Goal: Task Accomplishment & Management: Manage account settings

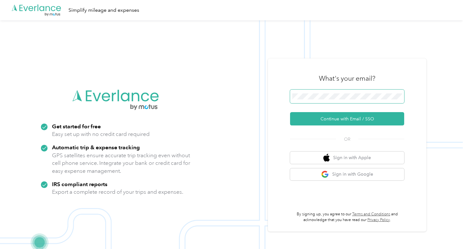
click at [298, 93] on span at bounding box center [347, 96] width 114 height 14
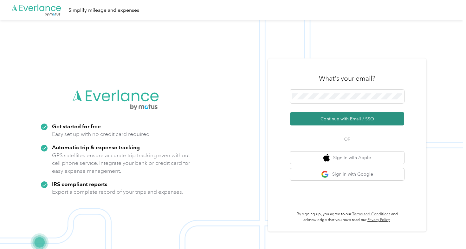
click at [302, 120] on button "Continue with Email / SSO" at bounding box center [347, 118] width 114 height 13
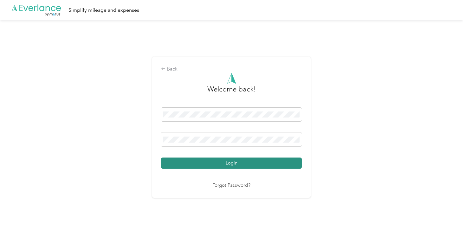
click at [267, 166] on button "Login" at bounding box center [231, 162] width 141 height 11
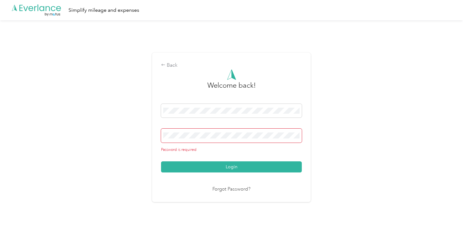
click at [267, 132] on span at bounding box center [231, 135] width 141 height 14
click at [233, 163] on button "Login" at bounding box center [231, 166] width 141 height 11
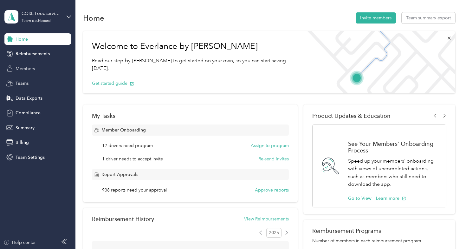
click at [39, 68] on div "Members" at bounding box center [37, 68] width 67 height 11
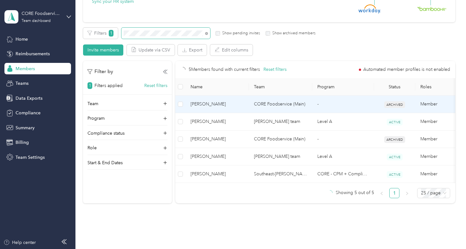
scroll to position [98, 0]
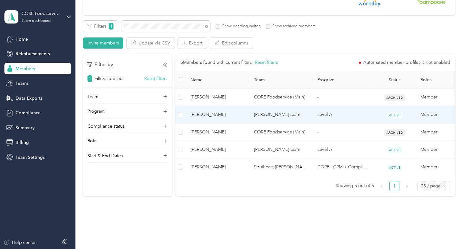
click at [211, 112] on span "[PERSON_NAME]" at bounding box center [217, 114] width 53 height 7
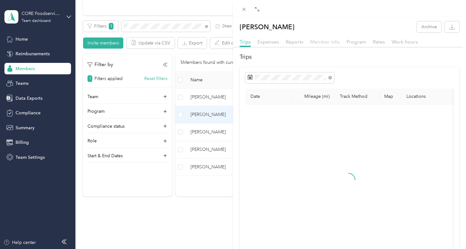
click at [328, 43] on span "Member info" at bounding box center [325, 42] width 30 height 6
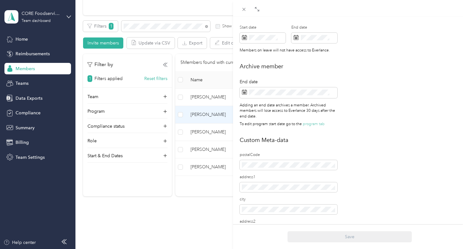
scroll to position [296, 0]
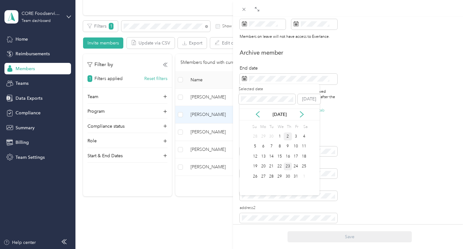
click at [290, 166] on div "23" at bounding box center [288, 166] width 8 height 8
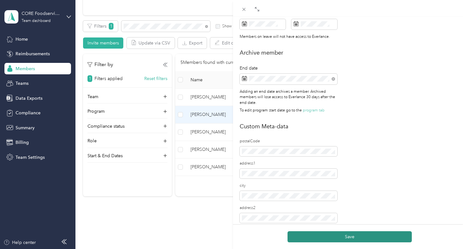
click at [360, 236] on button "Save" at bounding box center [350, 236] width 124 height 11
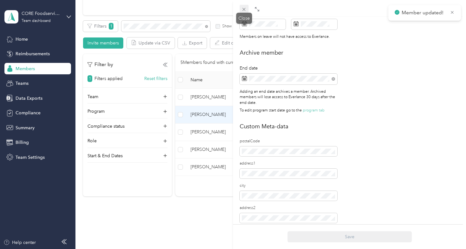
click at [244, 10] on icon at bounding box center [243, 9] width 5 height 5
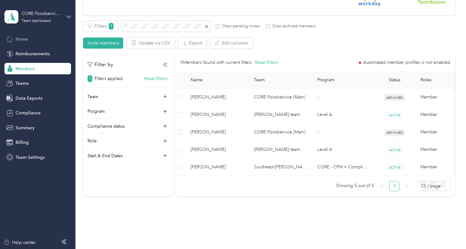
click at [18, 42] on span "Home" at bounding box center [22, 39] width 12 height 7
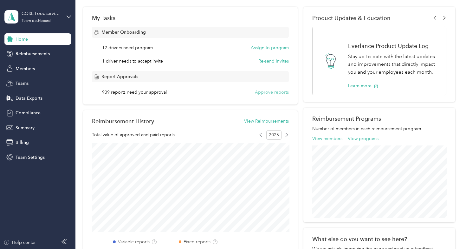
click at [267, 93] on button "Approve reports" at bounding box center [272, 92] width 34 height 7
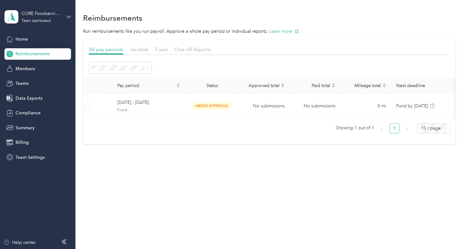
click at [116, 76] on div "All periods" at bounding box center [120, 79] width 53 height 7
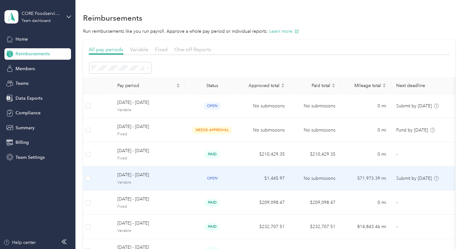
click at [144, 181] on span "Variable" at bounding box center [148, 182] width 63 height 6
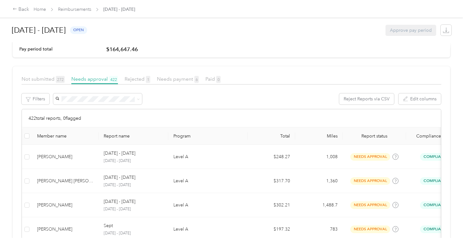
scroll to position [83, 0]
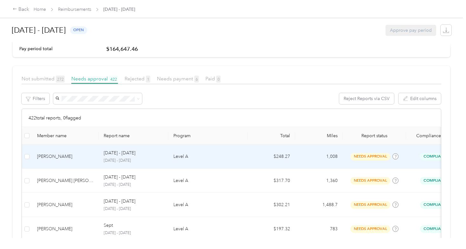
click at [118, 158] on p "[DATE] - [DATE]" at bounding box center [134, 161] width 60 height 6
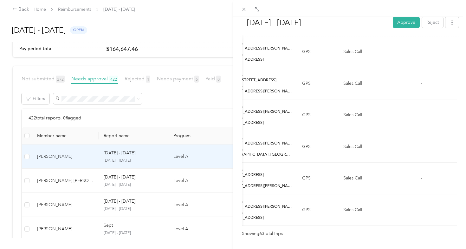
scroll to position [1976, 0]
click at [404, 23] on button "Approve" at bounding box center [406, 22] width 27 height 11
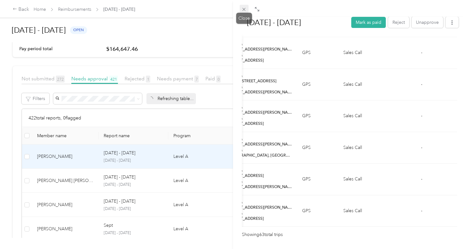
click at [247, 12] on span at bounding box center [244, 9] width 9 height 9
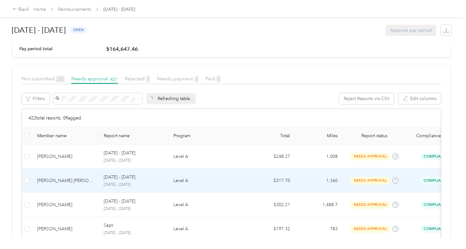
click at [58, 181] on div "[PERSON_NAME] [PERSON_NAME]" at bounding box center [65, 180] width 56 height 7
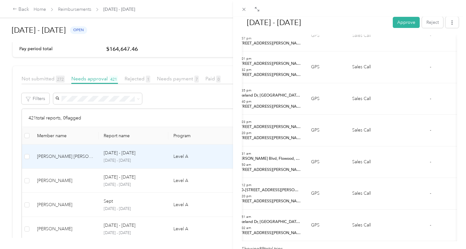
scroll to position [2788, 0]
click at [406, 27] on button "Approve" at bounding box center [406, 22] width 27 height 11
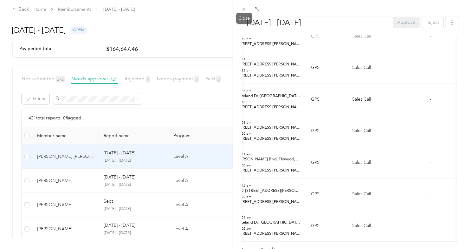
click at [243, 11] on icon at bounding box center [243, 9] width 5 height 5
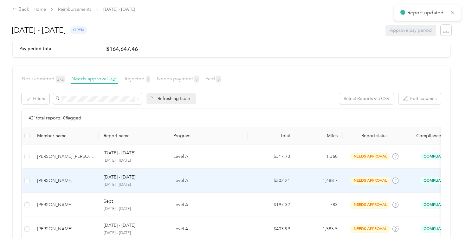
click at [66, 180] on div "[PERSON_NAME]" at bounding box center [65, 180] width 56 height 7
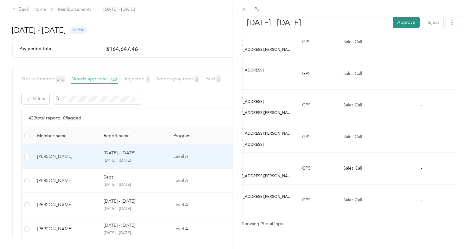
click at [405, 21] on button "Approve" at bounding box center [406, 22] width 27 height 11
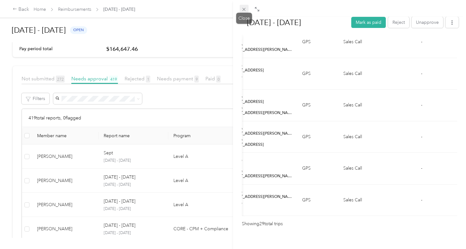
click at [244, 7] on icon at bounding box center [243, 9] width 5 height 5
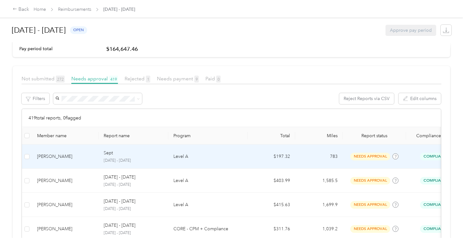
click at [65, 155] on div "[PERSON_NAME]" at bounding box center [65, 156] width 56 height 7
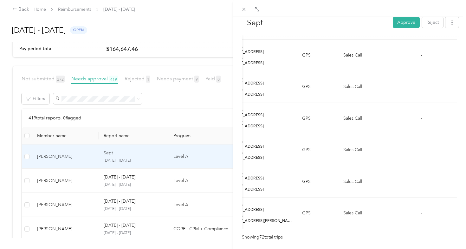
scroll to position [2257, 0]
click at [406, 23] on button "Approve" at bounding box center [406, 22] width 27 height 11
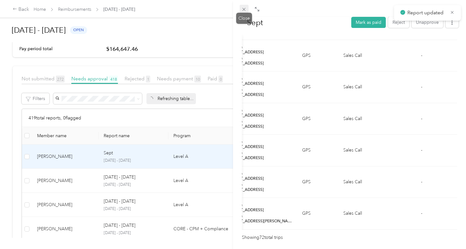
click at [245, 9] on icon at bounding box center [244, 9] width 3 height 3
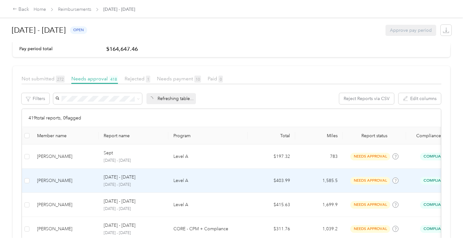
click at [81, 177] on div "[PERSON_NAME]" at bounding box center [65, 180] width 56 height 7
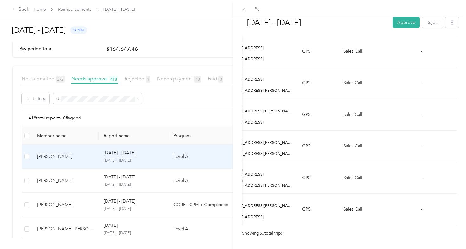
scroll to position [1882, 0]
click at [404, 22] on button "Approve" at bounding box center [406, 22] width 27 height 11
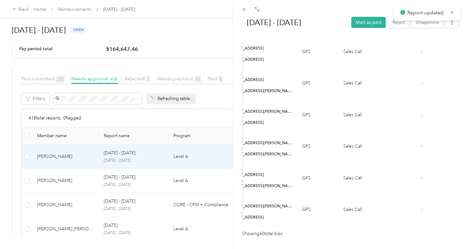
click at [69, 177] on div "[DATE] - [DATE] Mark as paid Reject Unapprove Needs Payment Needs payment from …" at bounding box center [233, 124] width 466 height 249
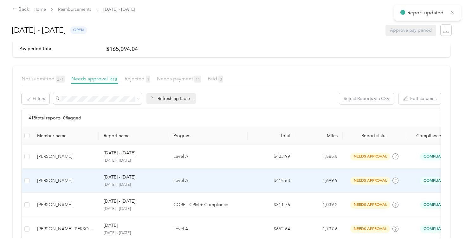
click at [68, 181] on div "[PERSON_NAME]" at bounding box center [65, 180] width 56 height 7
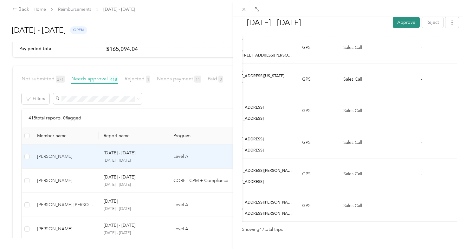
click at [404, 26] on button "Approve" at bounding box center [406, 22] width 27 height 11
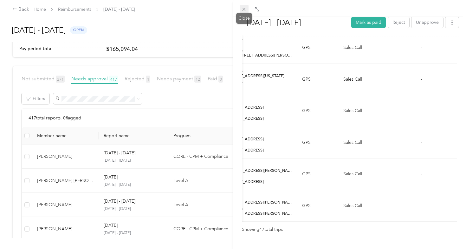
click at [245, 9] on icon at bounding box center [244, 9] width 3 height 3
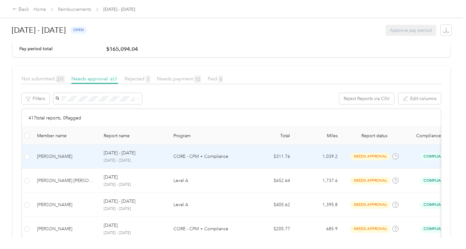
click at [65, 162] on td "[PERSON_NAME]" at bounding box center [65, 156] width 67 height 24
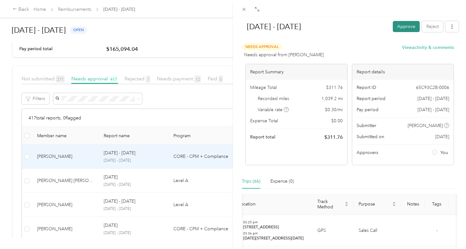
click at [413, 28] on button "Approve" at bounding box center [406, 26] width 27 height 11
click at [67, 188] on div "[DATE] - [DATE] Approve Reject Needs Approval Needs approval from [PERSON_NAME]…" at bounding box center [233, 124] width 466 height 249
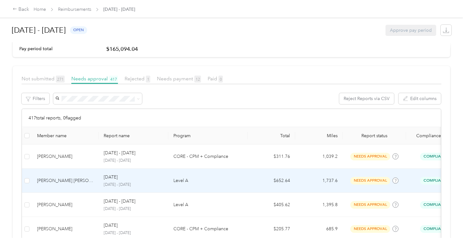
click at [73, 176] on td "[PERSON_NAME] [PERSON_NAME]" at bounding box center [65, 180] width 67 height 24
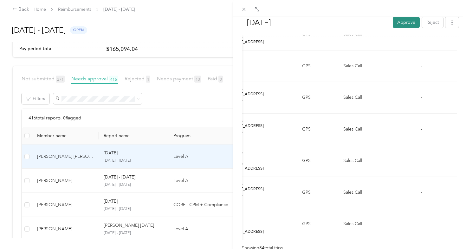
click at [403, 22] on button "Approve" at bounding box center [406, 22] width 27 height 11
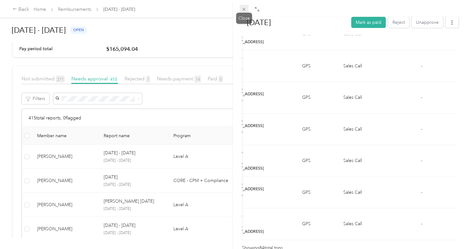
click at [244, 9] on icon at bounding box center [244, 9] width 3 height 3
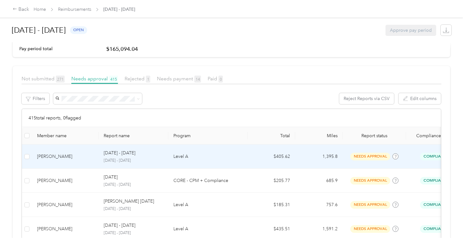
click at [53, 162] on td "[PERSON_NAME]" at bounding box center [65, 156] width 67 height 24
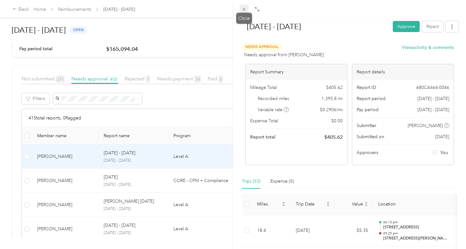
click at [245, 10] on icon at bounding box center [243, 9] width 5 height 5
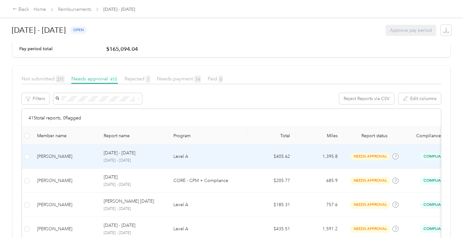
click at [133, 153] on p "[DATE] - [DATE]" at bounding box center [120, 152] width 32 height 7
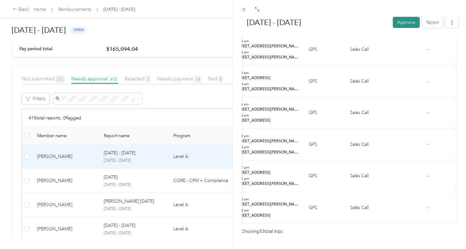
click at [398, 26] on button "Approve" at bounding box center [406, 22] width 27 height 11
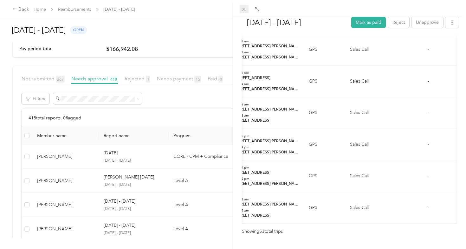
click at [245, 10] on icon at bounding box center [243, 9] width 5 height 5
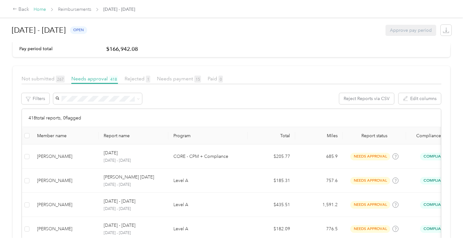
click at [37, 10] on link "Home" at bounding box center [40, 9] width 12 height 5
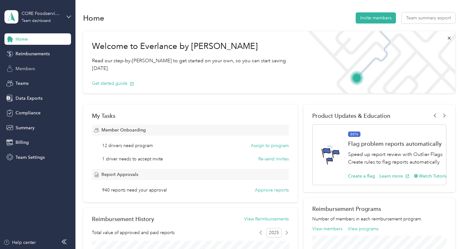
click at [48, 69] on div "Members" at bounding box center [37, 68] width 67 height 11
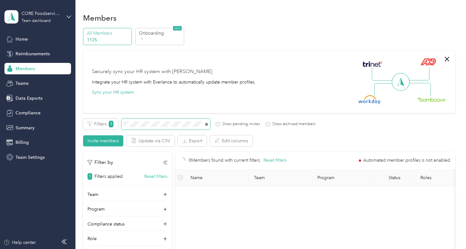
click at [206, 124] on icon at bounding box center [206, 124] width 3 height 3
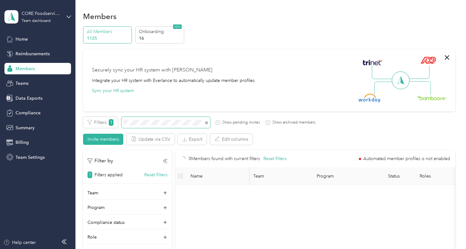
scroll to position [2, 0]
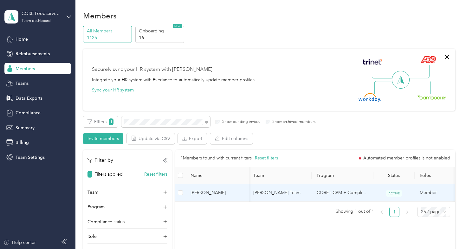
click at [214, 193] on span "[PERSON_NAME]" at bounding box center [217, 192] width 53 height 7
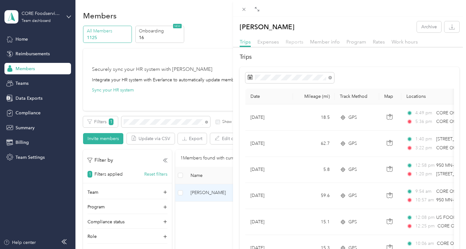
click at [294, 44] on div "Reports" at bounding box center [295, 42] width 18 height 8
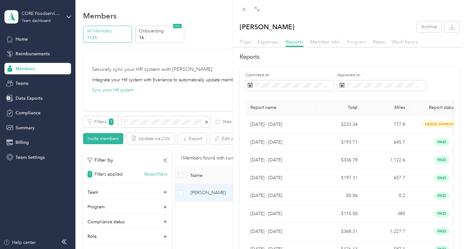
click at [358, 43] on span "Program" at bounding box center [357, 42] width 20 height 6
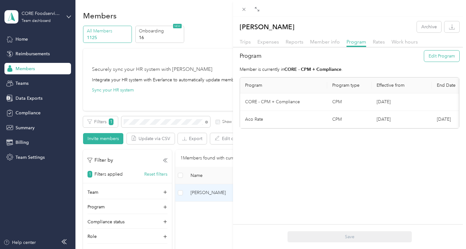
click at [443, 57] on button "Edit Program" at bounding box center [441, 55] width 35 height 11
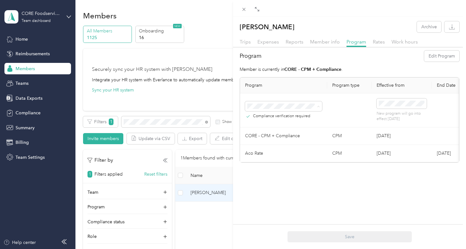
click at [289, 167] on div "Level A (FAVR)" at bounding box center [284, 168] width 68 height 7
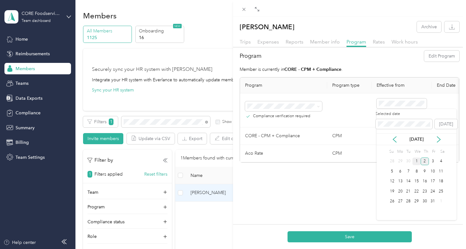
click at [417, 161] on div "1" at bounding box center [417, 161] width 8 height 8
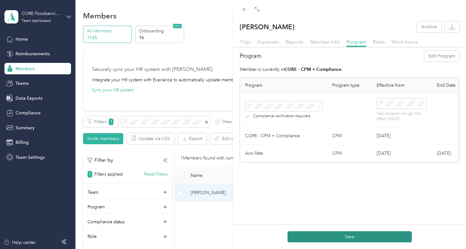
click at [367, 235] on button "Save" at bounding box center [350, 236] width 124 height 11
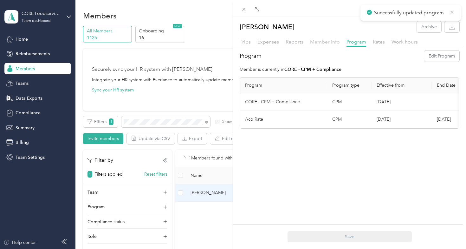
click at [323, 42] on span "Member info" at bounding box center [325, 42] width 30 height 6
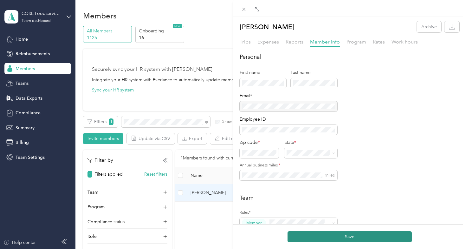
click at [322, 235] on button "Save" at bounding box center [350, 236] width 124 height 11
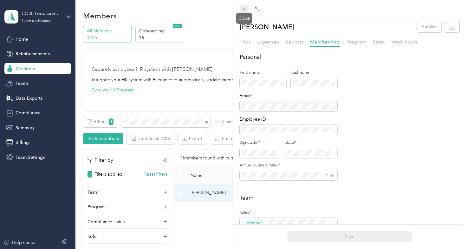
click at [243, 10] on icon at bounding box center [244, 9] width 3 height 3
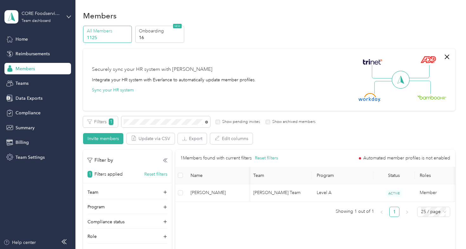
click at [207, 122] on icon at bounding box center [206, 121] width 3 height 3
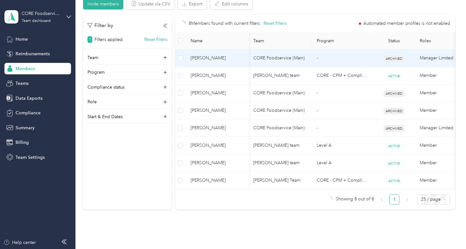
scroll to position [161, 0]
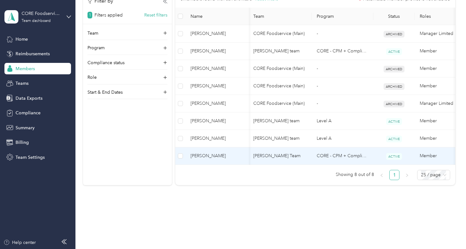
click at [209, 159] on span "[PERSON_NAME]" at bounding box center [217, 155] width 53 height 7
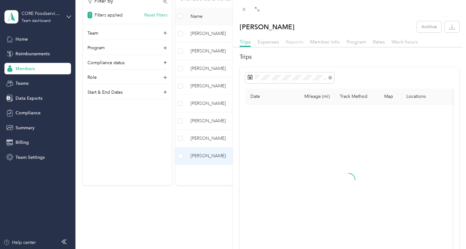
click at [301, 42] on span "Reports" at bounding box center [295, 42] width 18 height 6
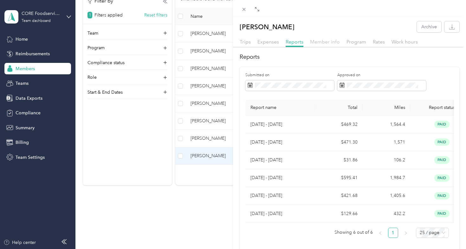
click at [324, 42] on span "Member info" at bounding box center [325, 42] width 30 height 6
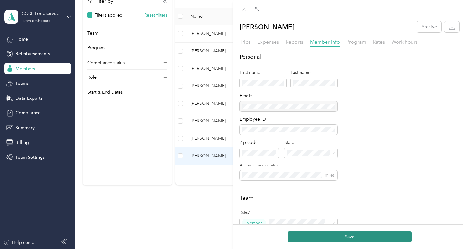
click at [336, 235] on button "Save" at bounding box center [350, 236] width 124 height 11
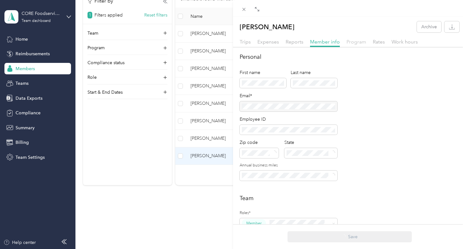
click at [356, 44] on span "Program" at bounding box center [357, 42] width 20 height 6
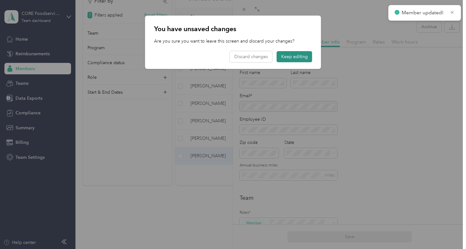
click at [288, 59] on button "Keep editing" at bounding box center [295, 56] width 36 height 11
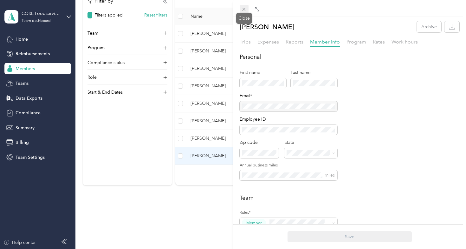
click at [243, 8] on icon at bounding box center [243, 9] width 5 height 5
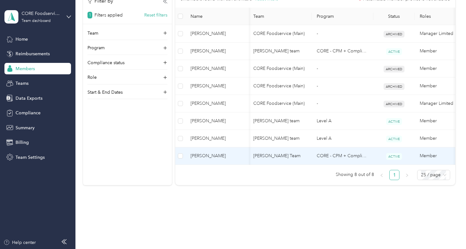
click at [219, 159] on span "[PERSON_NAME]" at bounding box center [217, 155] width 53 height 7
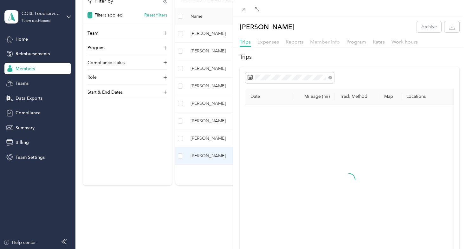
click at [316, 42] on span "Member info" at bounding box center [325, 42] width 30 height 6
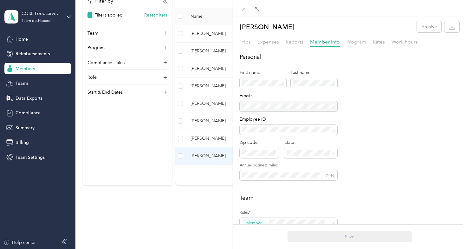
click at [354, 39] on span "Program" at bounding box center [357, 42] width 20 height 6
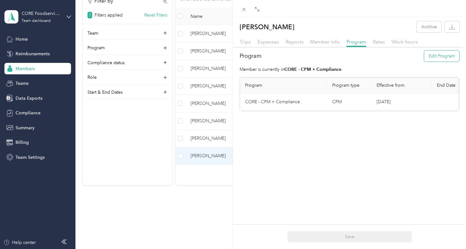
click at [430, 57] on button "Edit Program" at bounding box center [441, 55] width 35 height 11
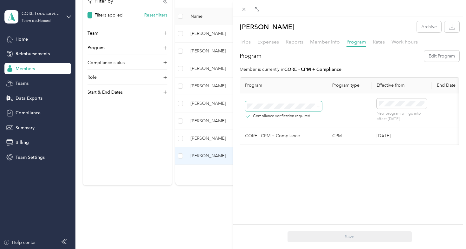
click at [316, 106] on span at bounding box center [317, 106] width 5 height 4
click at [270, 168] on span "Level A (FAVR)" at bounding box center [264, 168] width 29 height 5
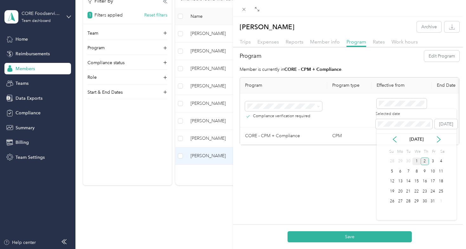
click at [418, 161] on div "1" at bounding box center [417, 161] width 8 height 8
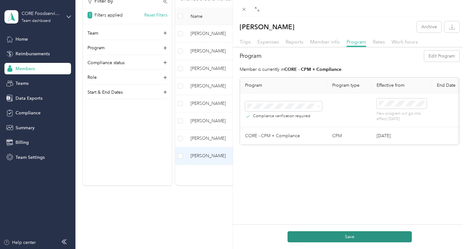
click at [372, 237] on button "Save" at bounding box center [350, 236] width 124 height 11
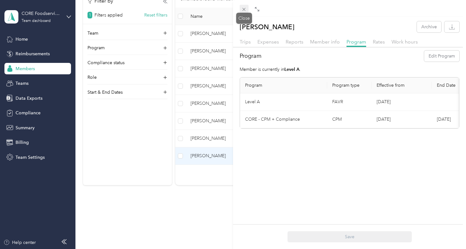
click at [244, 12] on span at bounding box center [244, 9] width 9 height 9
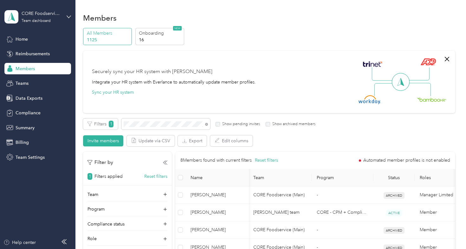
click at [52, 70] on div "Members" at bounding box center [37, 68] width 67 height 11
click at [207, 124] on icon at bounding box center [206, 124] width 3 height 3
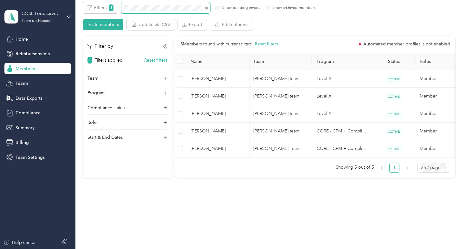
scroll to position [118, 0]
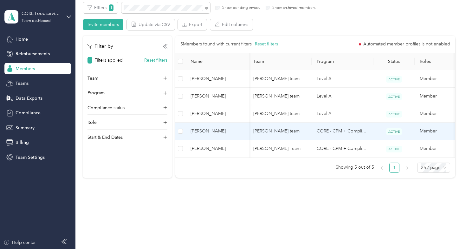
click at [214, 129] on span "[PERSON_NAME]" at bounding box center [217, 130] width 53 height 7
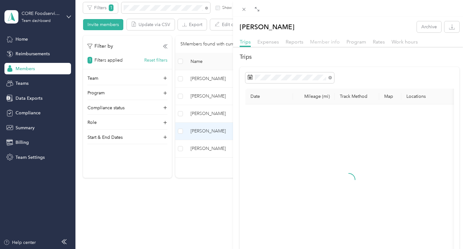
click at [326, 43] on span "Member info" at bounding box center [325, 42] width 30 height 6
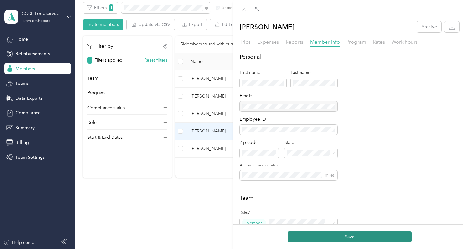
click at [328, 237] on button "Save" at bounding box center [350, 236] width 124 height 11
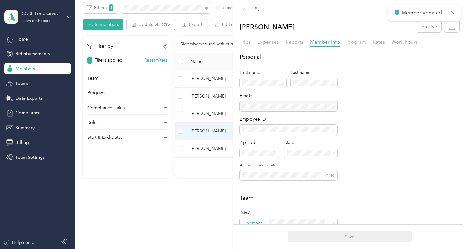
click at [354, 42] on span "Program" at bounding box center [357, 42] width 20 height 6
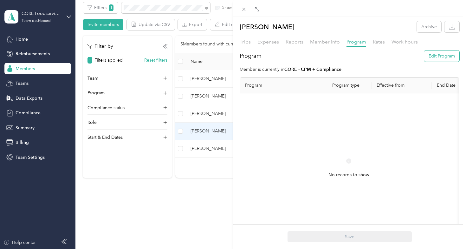
click at [441, 58] on button "Edit Program" at bounding box center [441, 55] width 35 height 11
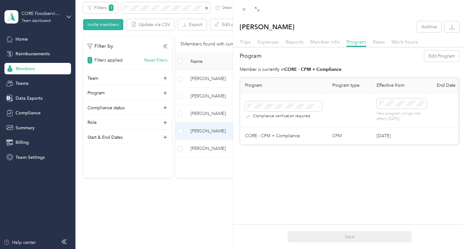
click at [288, 165] on div "Level A (FAVR)" at bounding box center [284, 168] width 68 height 7
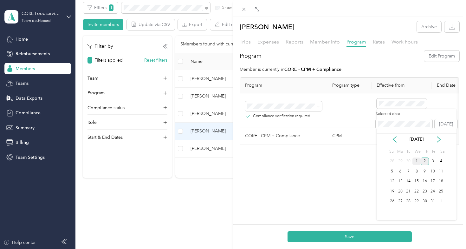
click at [418, 158] on div "1" at bounding box center [417, 161] width 8 height 8
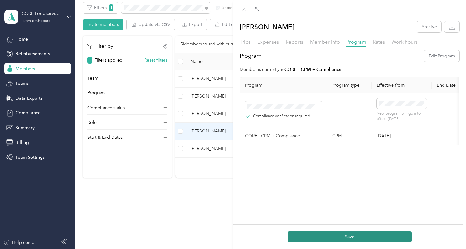
click at [354, 236] on button "Save" at bounding box center [350, 236] width 124 height 11
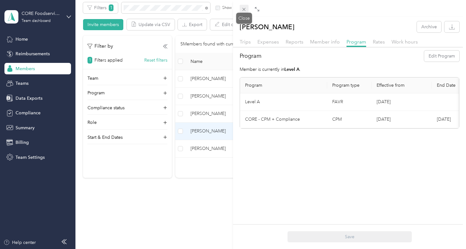
click at [245, 10] on icon at bounding box center [243, 9] width 5 height 5
